Goal: Task Accomplishment & Management: Use online tool/utility

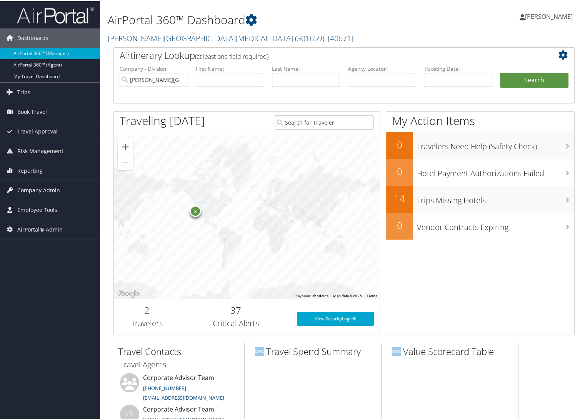
click at [46, 188] on span "Company Admin" at bounding box center [38, 189] width 43 height 19
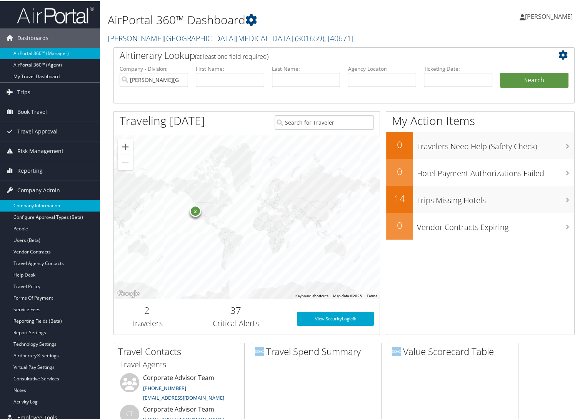
click at [42, 206] on link "Company Information" at bounding box center [50, 205] width 100 height 12
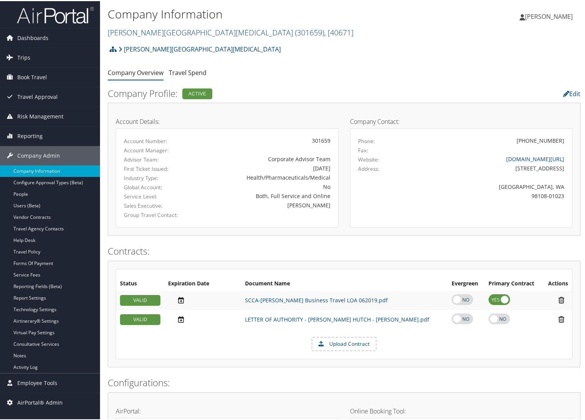
click at [136, 30] on link "Fred Hutchinson Cancer Center ( 301659 ) , [ 40671 ]" at bounding box center [231, 31] width 246 height 10
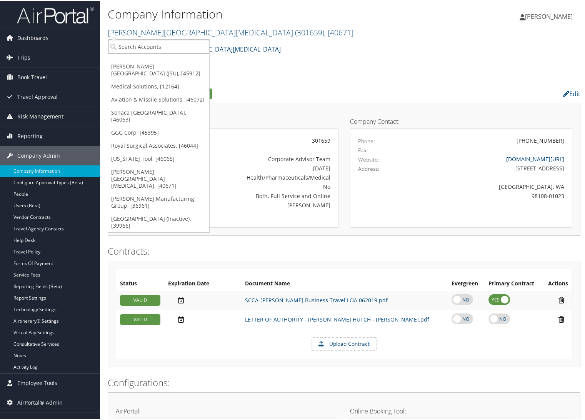
click at [136, 43] on input "search" at bounding box center [158, 45] width 101 height 14
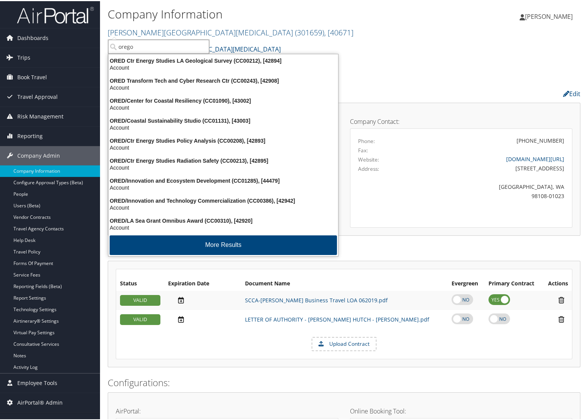
type input "oregon"
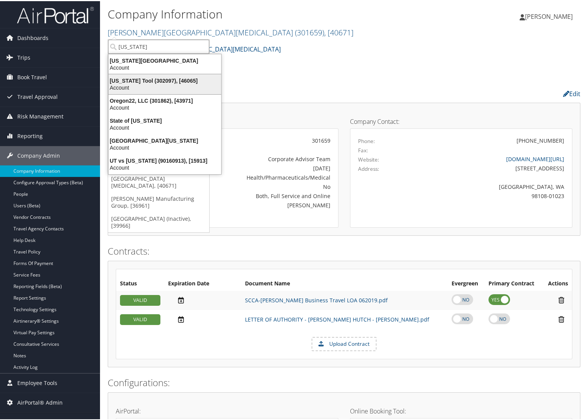
click at [150, 86] on div "Account" at bounding box center [165, 86] width 122 height 7
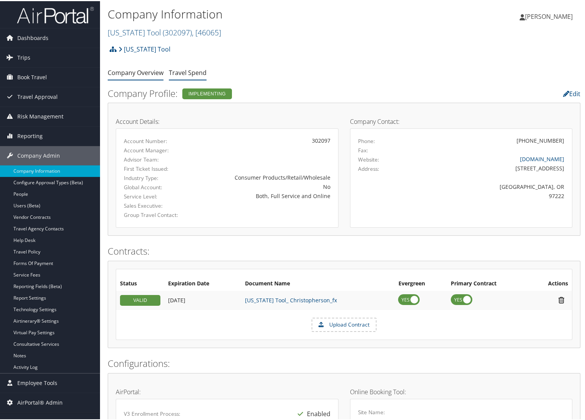
click at [185, 71] on link "Travel Spend" at bounding box center [188, 71] width 38 height 8
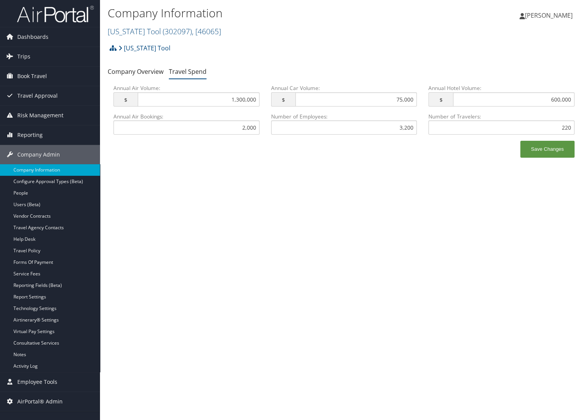
click at [386, 196] on div "Company Information Oregon Tool ( 302097 ) , [ 46065 ] Fred Hutchinson Cancer C…" at bounding box center [344, 210] width 488 height 420
click at [149, 31] on link "Oregon Tool ( 302097 ) , [ 46065 ]" at bounding box center [165, 31] width 114 height 10
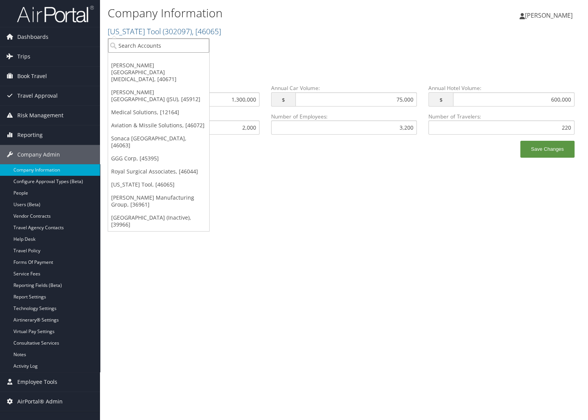
click at [155, 47] on input "search" at bounding box center [158, 45] width 101 height 14
type input "a"
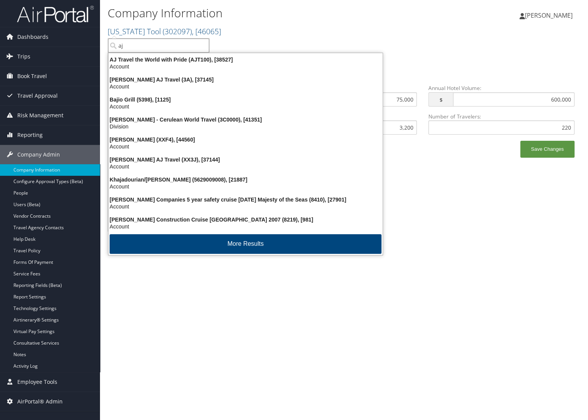
type input "a"
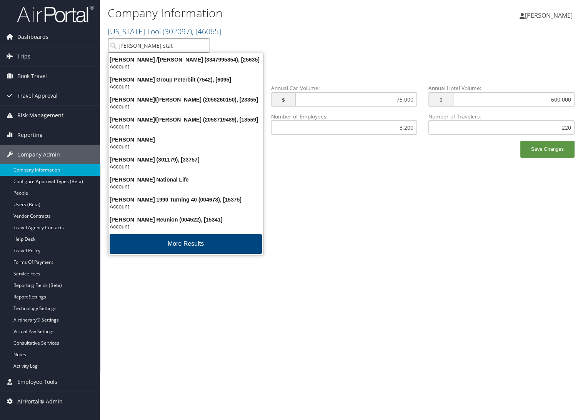
type input "jackson state"
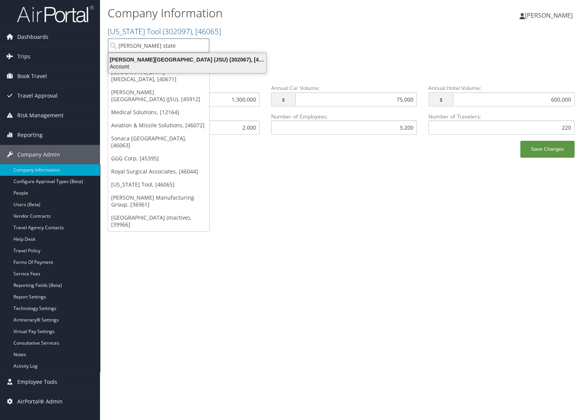
click at [207, 66] on div "Account" at bounding box center [187, 66] width 167 height 7
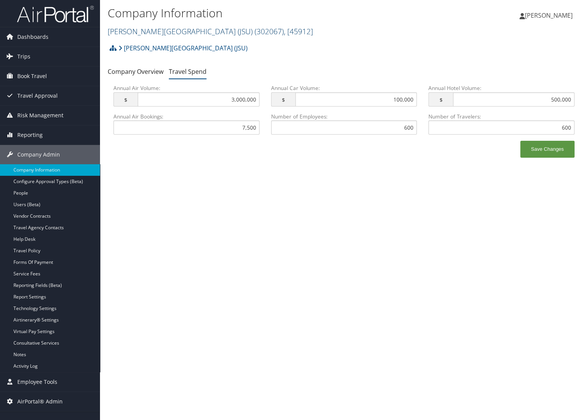
click at [155, 30] on link "[PERSON_NAME][GEOGRAPHIC_DATA] (JSU) ( 302067 ) , [ 45912 ]" at bounding box center [210, 31] width 205 height 10
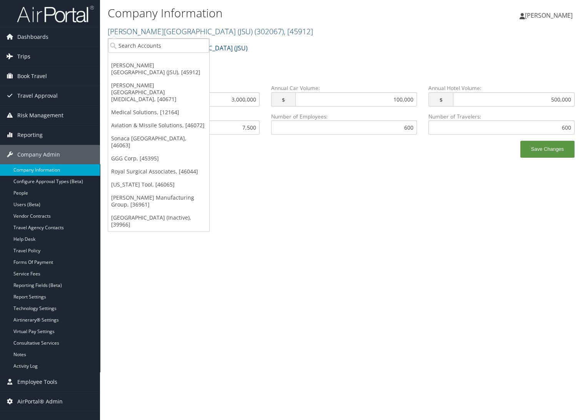
click at [21, 56] on span "Trips" at bounding box center [23, 56] width 13 height 19
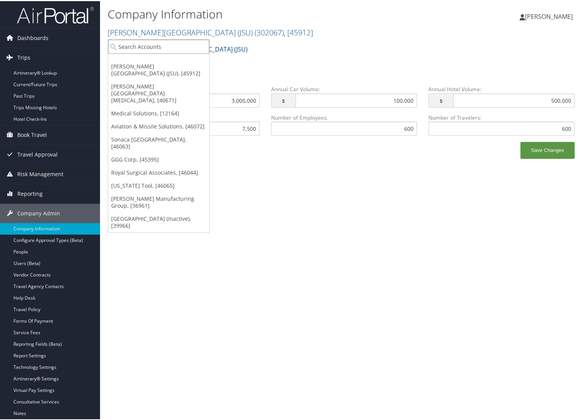
click at [161, 47] on input "search" at bounding box center [158, 45] width 101 height 14
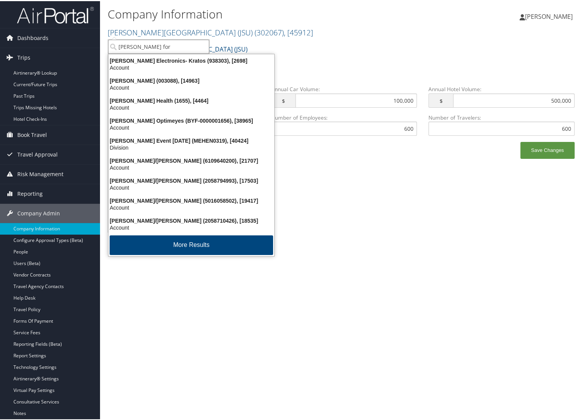
type input "henry ford"
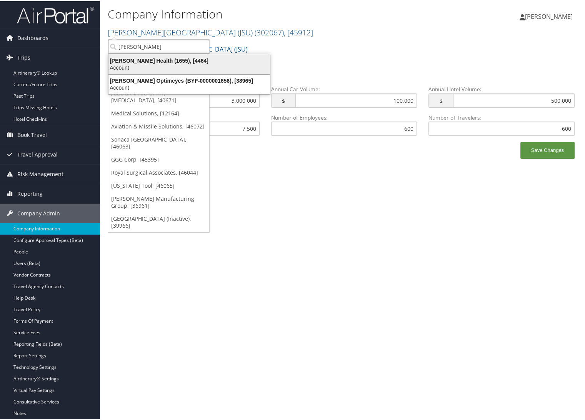
click at [158, 70] on div "Henry Ford Health (1655), [4464] Account" at bounding box center [189, 63] width 159 height 18
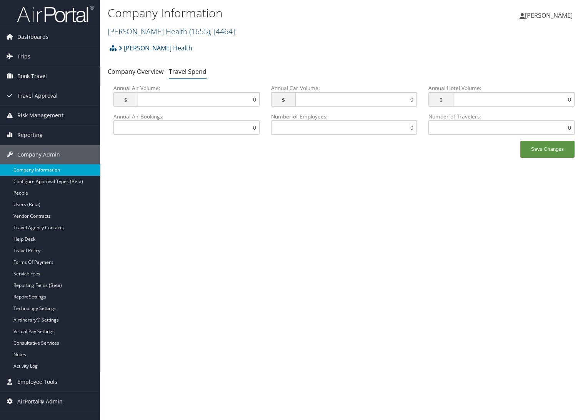
click at [22, 78] on span "Book Travel" at bounding box center [32, 76] width 30 height 19
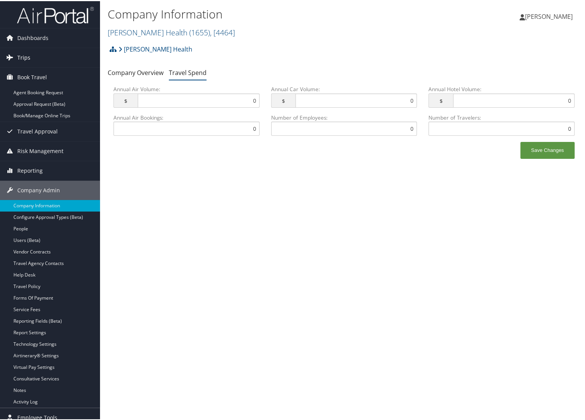
click at [15, 48] on link "Trips" at bounding box center [50, 56] width 100 height 19
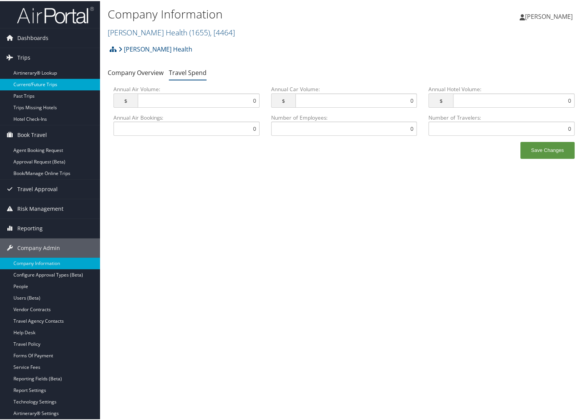
click at [31, 81] on link "Current/Future Trips" at bounding box center [50, 84] width 100 height 12
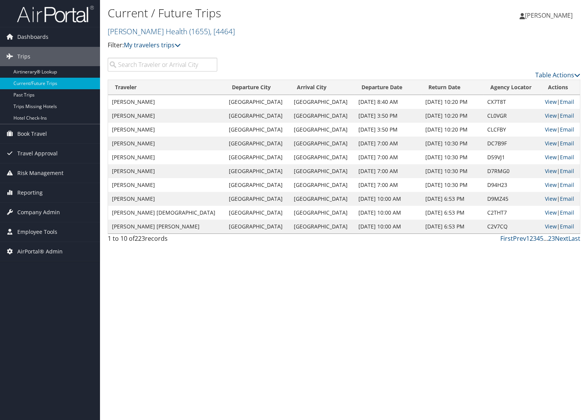
click at [531, 239] on link "2" at bounding box center [531, 238] width 3 height 8
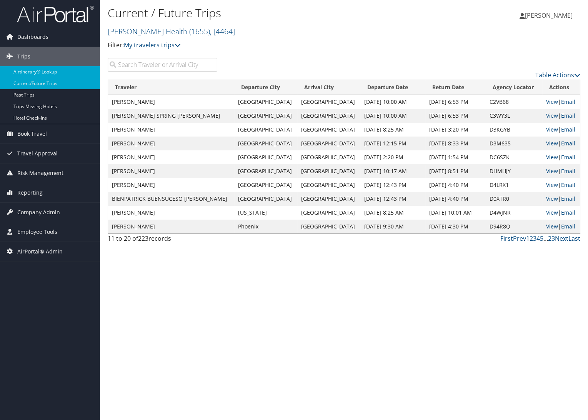
click at [37, 68] on link "Airtinerary® Lookup" at bounding box center [50, 72] width 100 height 12
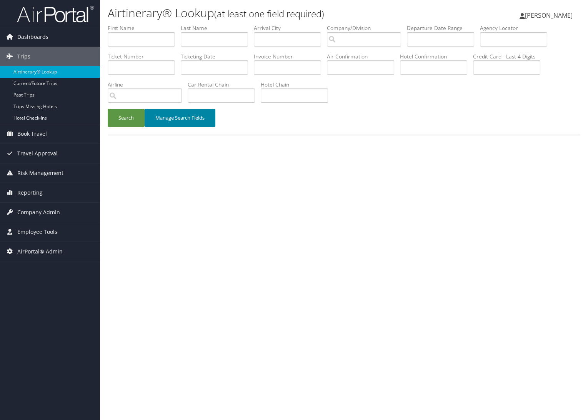
click at [196, 120] on button "Manage Search Fields" at bounding box center [180, 118] width 71 height 18
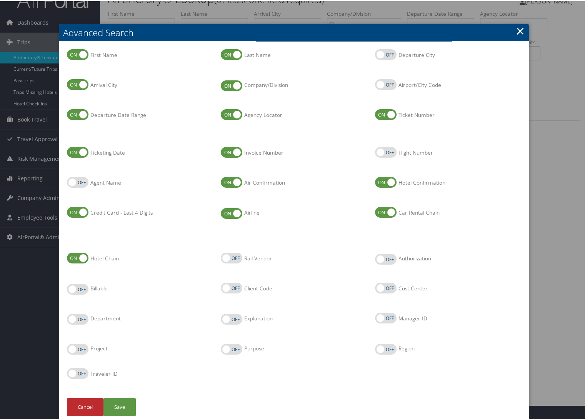
scroll to position [23, 0]
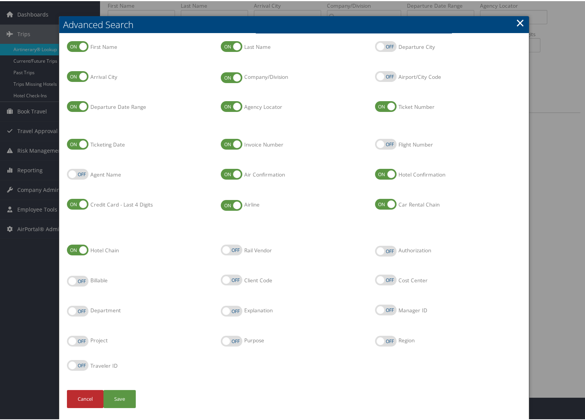
click at [82, 175] on label "Agent Name" at bounding box center [78, 173] width 22 height 11
click at [76, 175] on input "Agent Name" at bounding box center [73, 173] width 5 height 5
checkbox input "true"
click at [121, 395] on button "Save" at bounding box center [119, 398] width 32 height 18
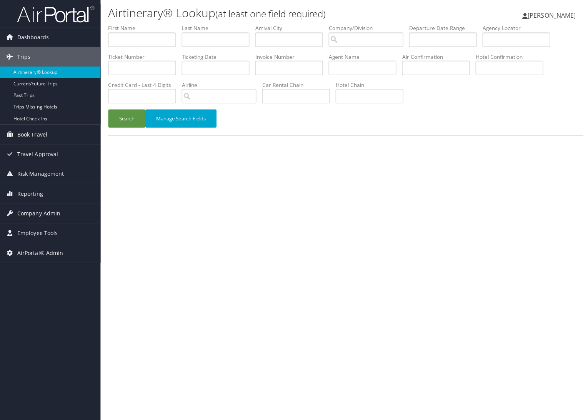
scroll to position [0, 0]
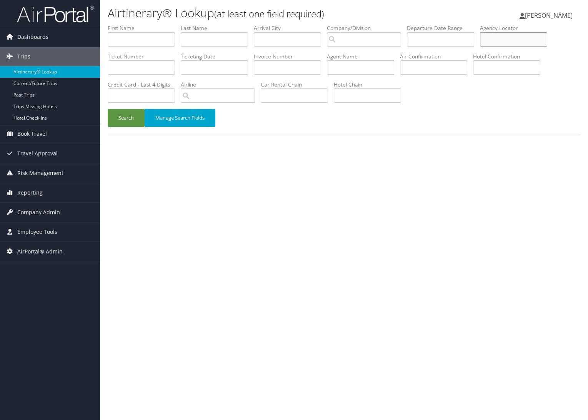
click at [499, 42] on input "text" at bounding box center [513, 39] width 67 height 14
click at [326, 64] on li "Invoice Number" at bounding box center [290, 67] width 73 height 28
click at [342, 67] on input "text" at bounding box center [360, 67] width 67 height 14
type input "Concur"
click at [130, 124] on button "Search" at bounding box center [126, 118] width 37 height 18
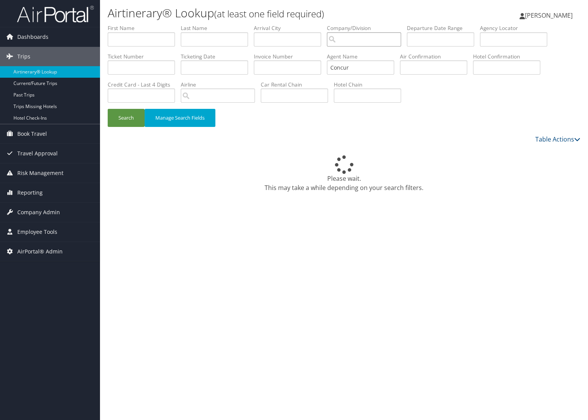
click at [351, 36] on input "search" at bounding box center [364, 39] width 74 height 14
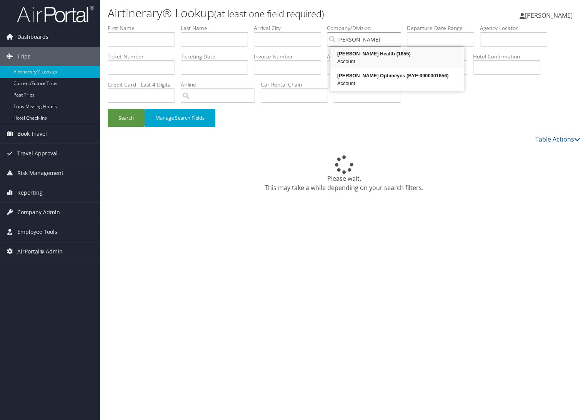
click at [357, 60] on div "Account" at bounding box center [397, 62] width 131 height 8
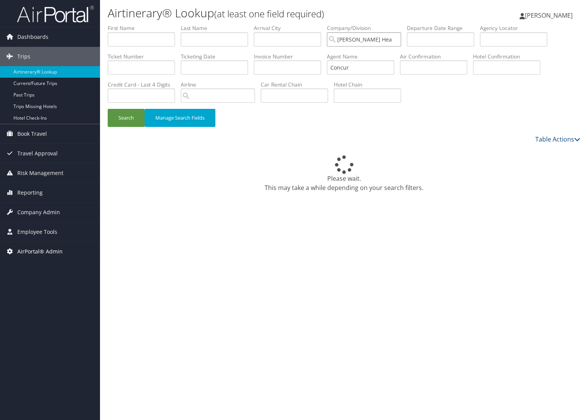
type input "[PERSON_NAME] Health"
